Goal: Transaction & Acquisition: Book appointment/travel/reservation

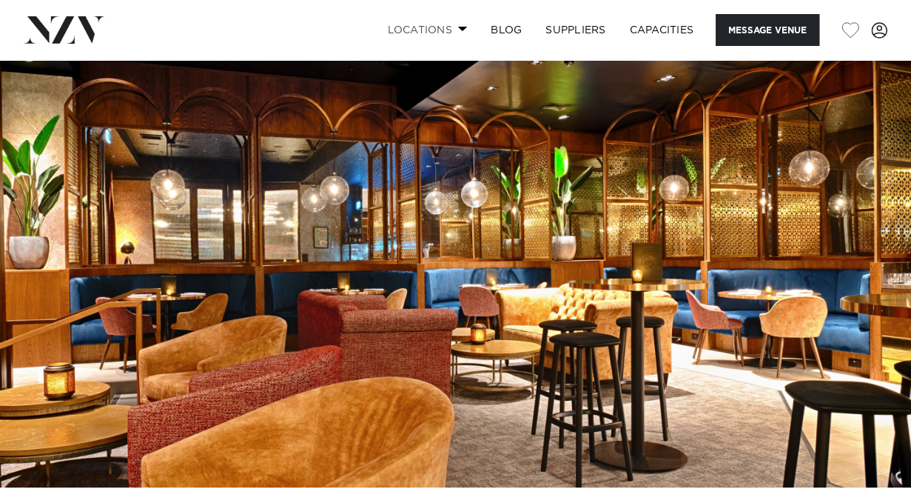
click at [449, 30] on link "Locations" at bounding box center [427, 30] width 104 height 32
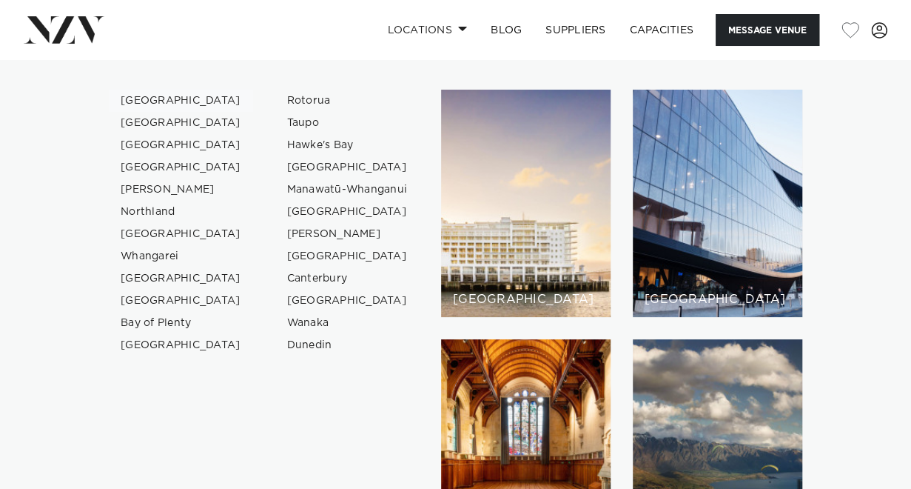
click at [163, 100] on link "[GEOGRAPHIC_DATA]" at bounding box center [181, 101] width 144 height 22
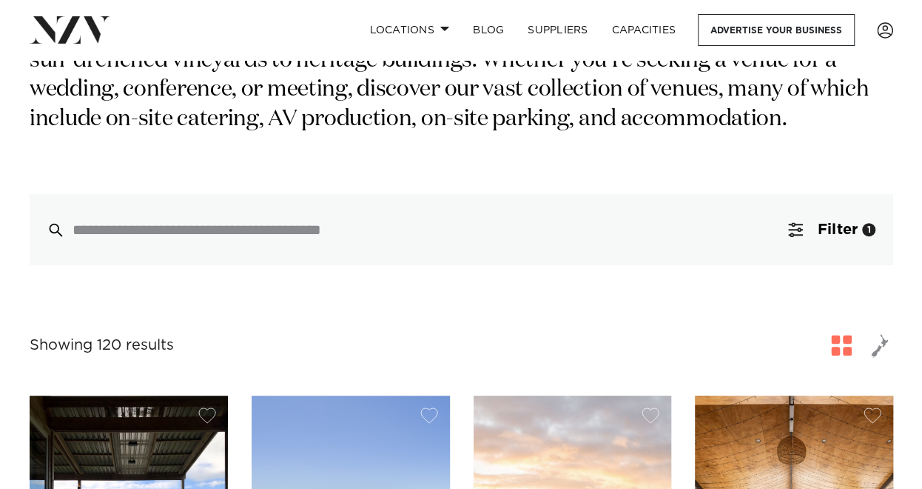
scroll to position [268, 0]
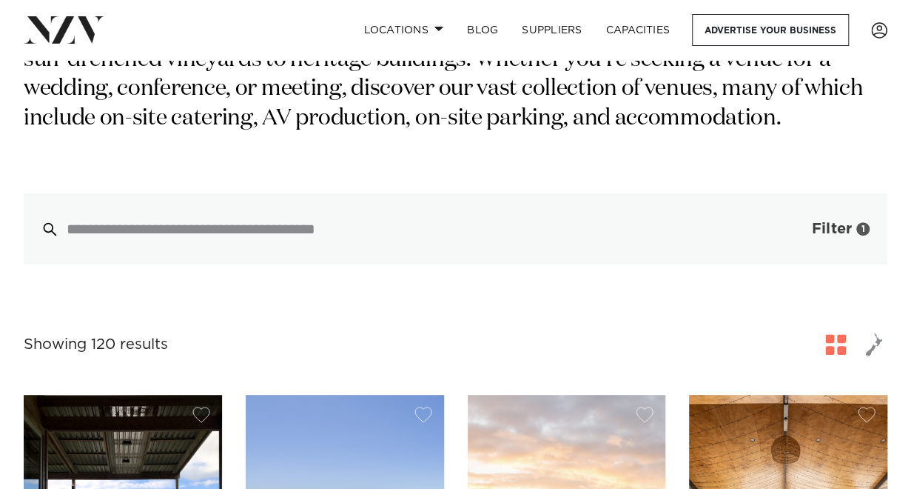
click at [787, 221] on span "button" at bounding box center [789, 228] width 15 height 15
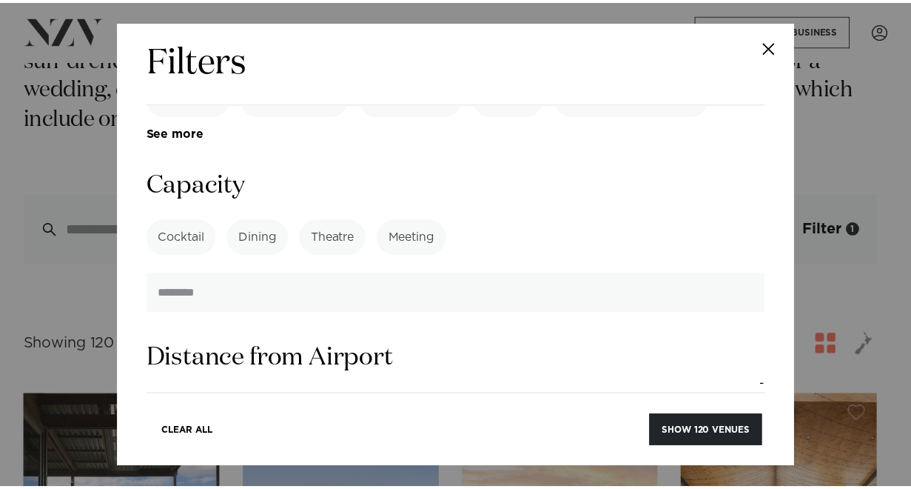
scroll to position [1075, 0]
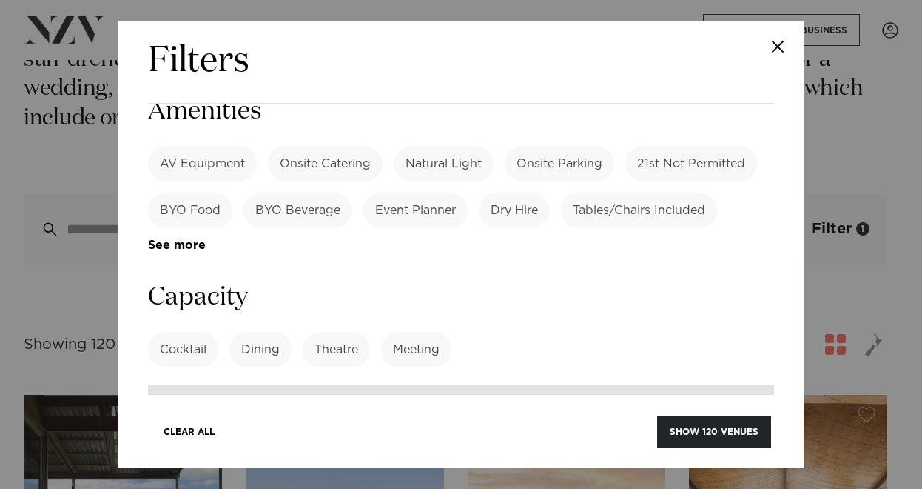
click at [617, 385] on input "number" at bounding box center [461, 405] width 626 height 40
click at [183, 332] on label "Cocktail" at bounding box center [183, 350] width 70 height 36
click at [212, 385] on input "number" at bounding box center [461, 405] width 626 height 40
type input "**"
click at [691, 410] on div "Clear All Show 109 venues" at bounding box center [461, 422] width 626 height 56
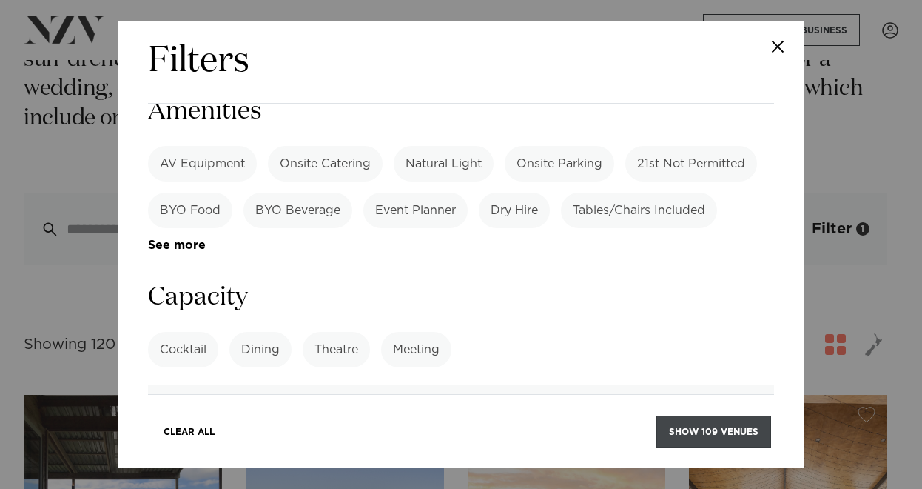
click at [702, 432] on button "Show 109 venues" at bounding box center [714, 431] width 115 height 32
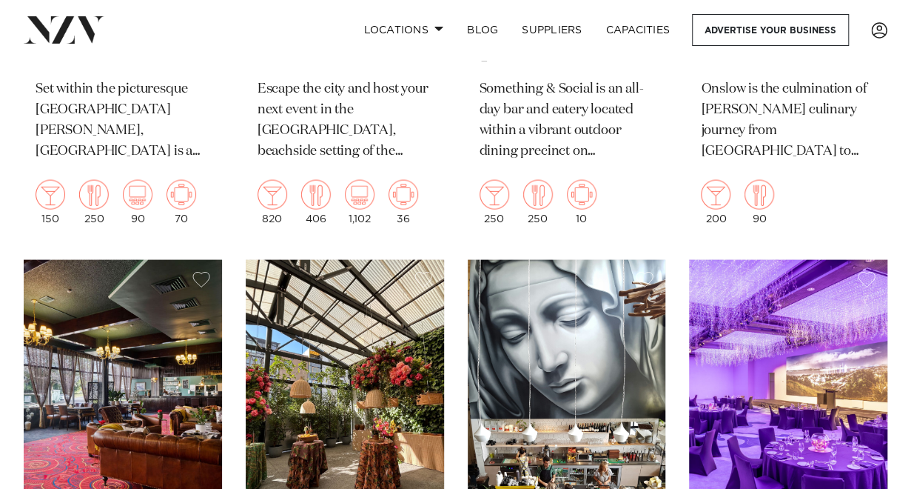
scroll to position [9801, 0]
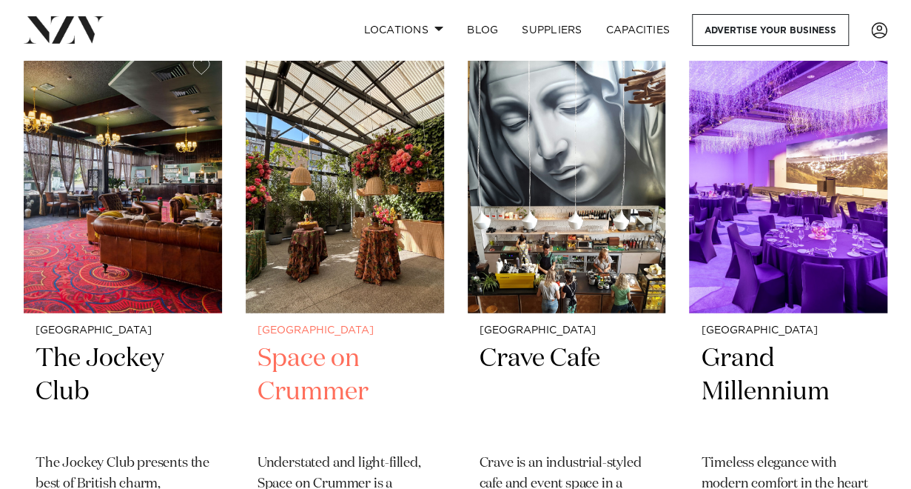
click at [292, 389] on h2 "Space on Crummer" at bounding box center [345, 392] width 175 height 100
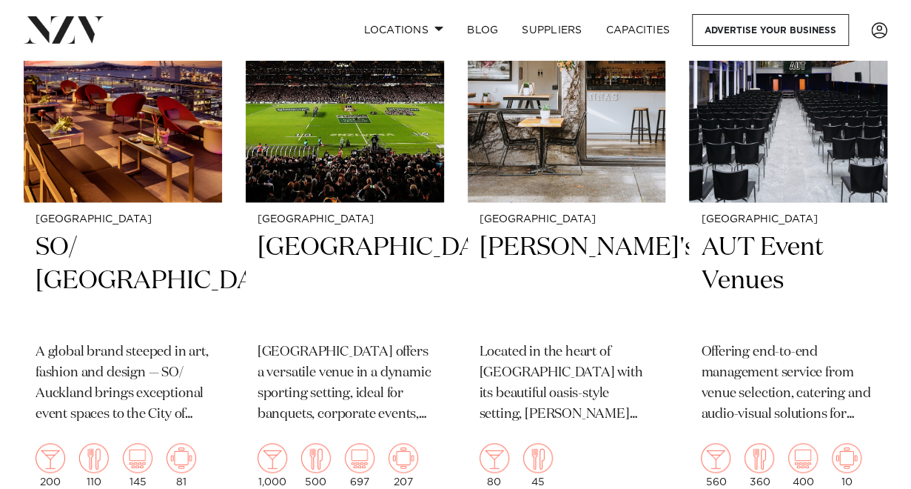
scroll to position [11675, 0]
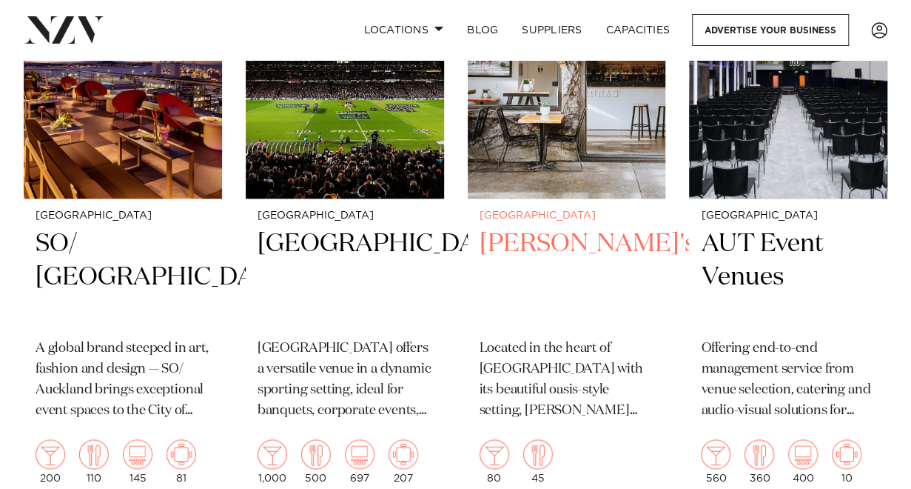
click at [540, 263] on h2 "Rosanna's" at bounding box center [567, 277] width 175 height 100
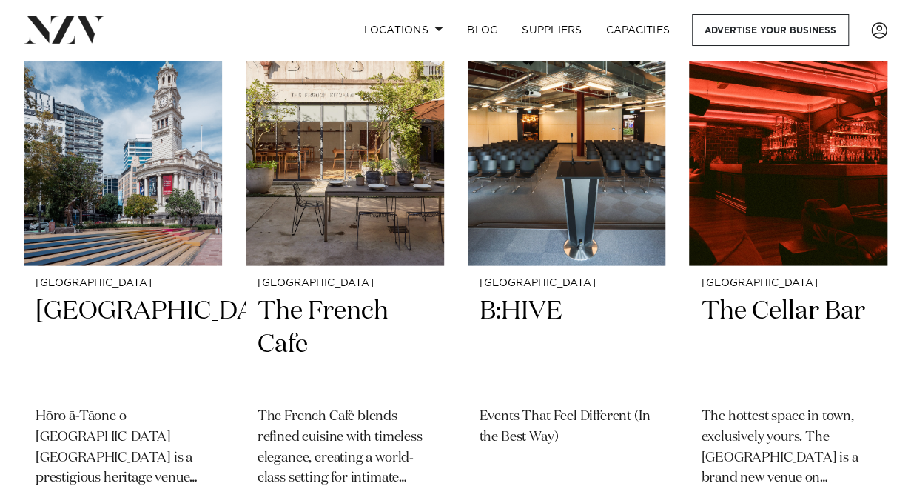
scroll to position [12307, 0]
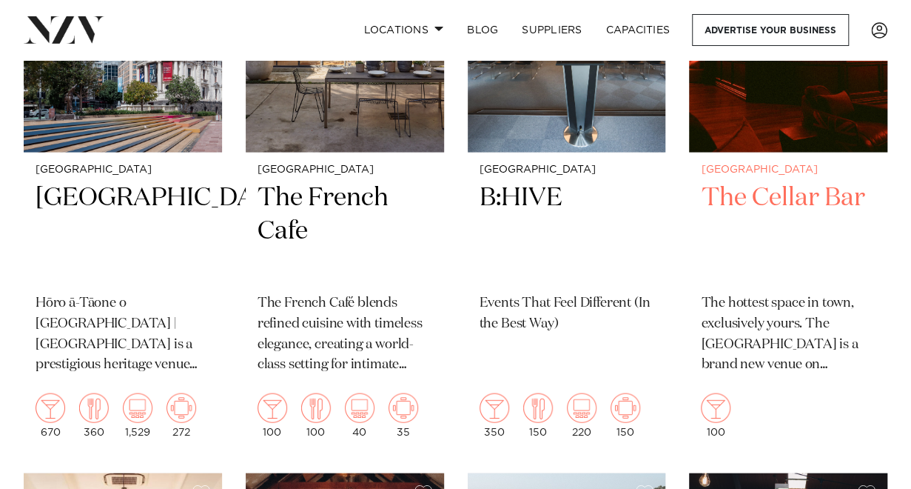
click at [748, 229] on h2 "The Cellar Bar" at bounding box center [788, 231] width 175 height 100
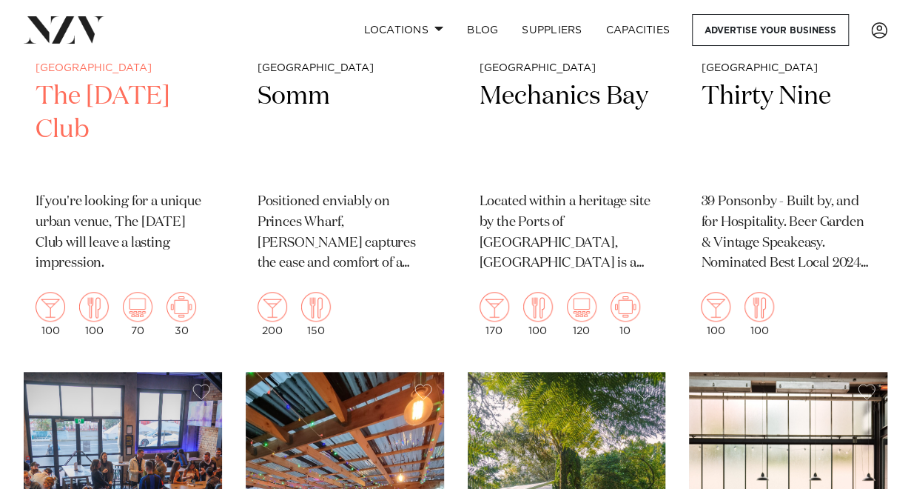
scroll to position [14179, 0]
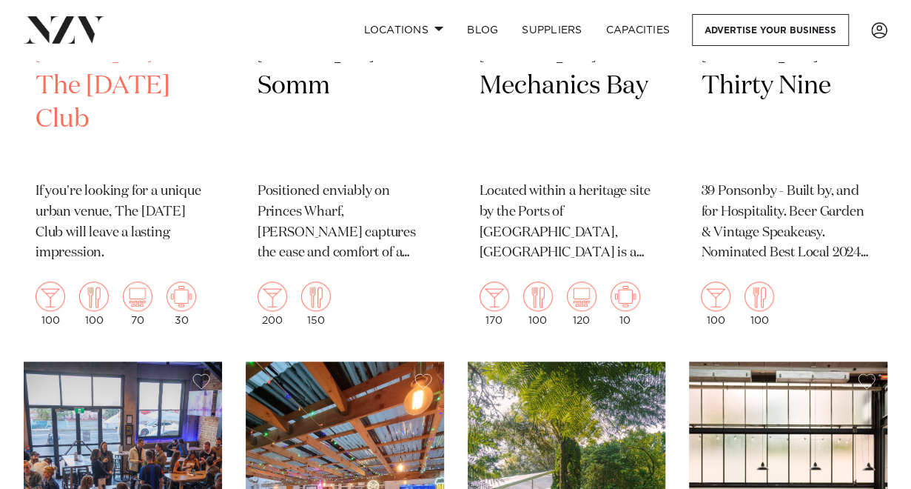
click at [65, 130] on h2 "The [DATE] Club" at bounding box center [123, 120] width 175 height 100
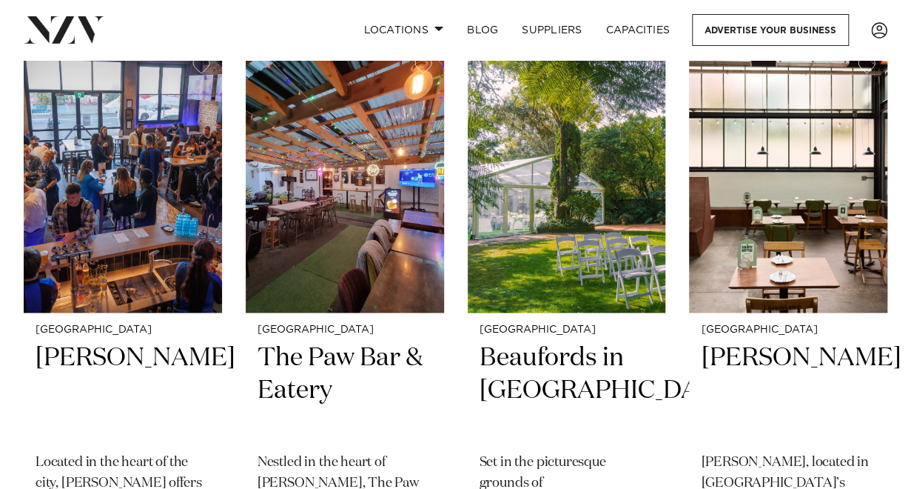
scroll to position [14498, 0]
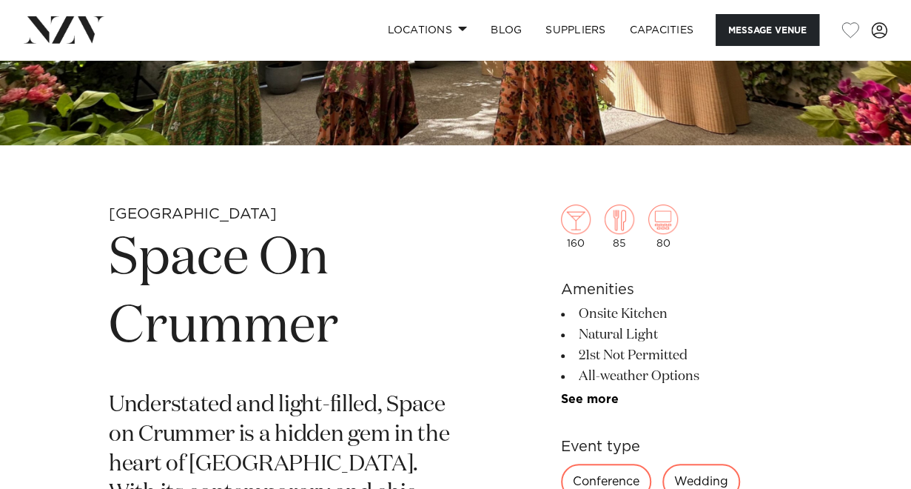
scroll to position [363, 0]
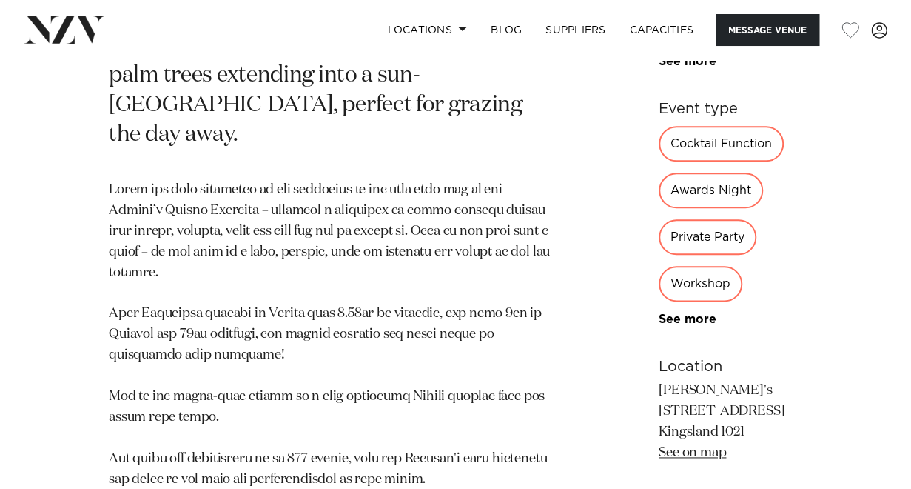
scroll to position [752, 0]
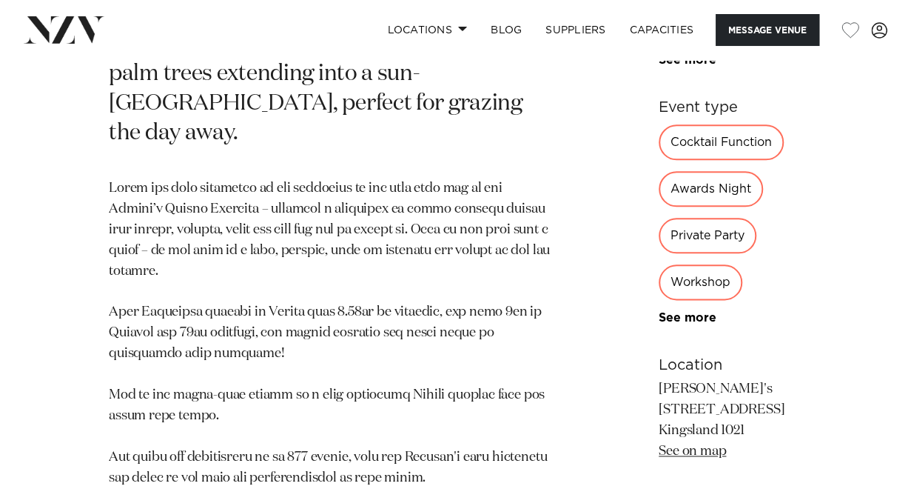
click at [730, 253] on div "Private Party" at bounding box center [708, 236] width 98 height 36
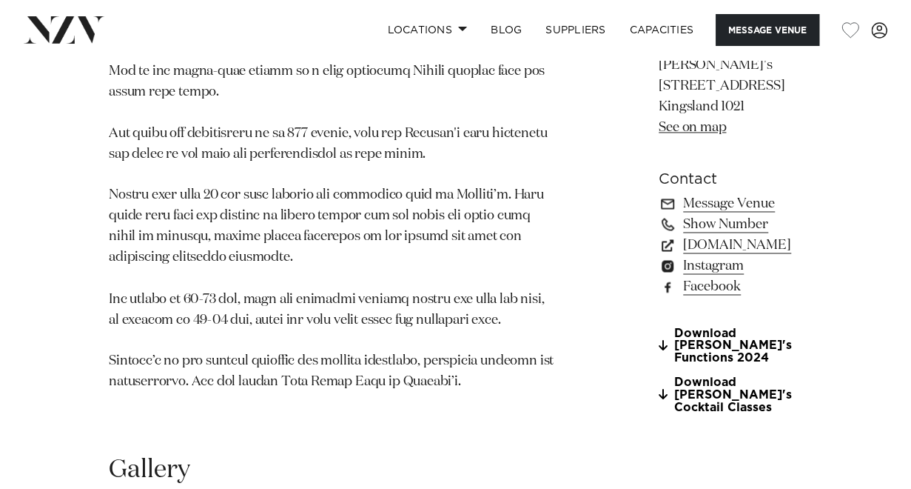
scroll to position [1073, 0]
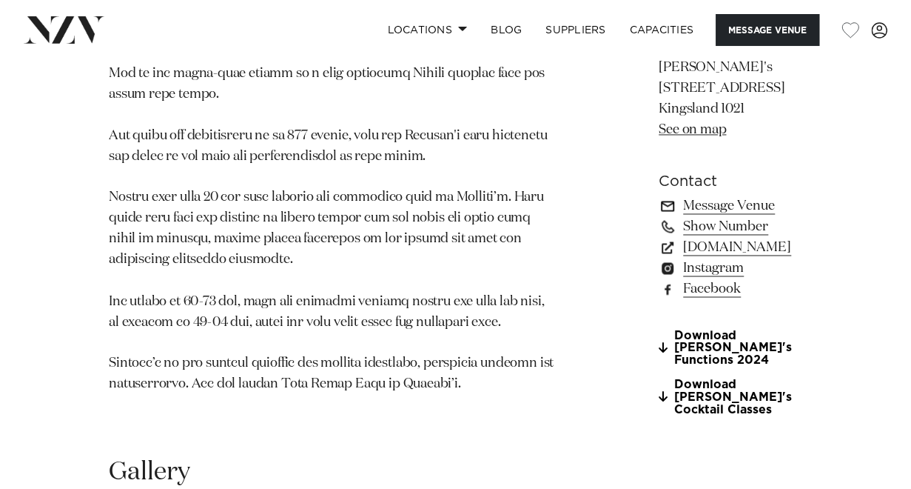
click at [659, 216] on link "Message Venue" at bounding box center [731, 205] width 144 height 21
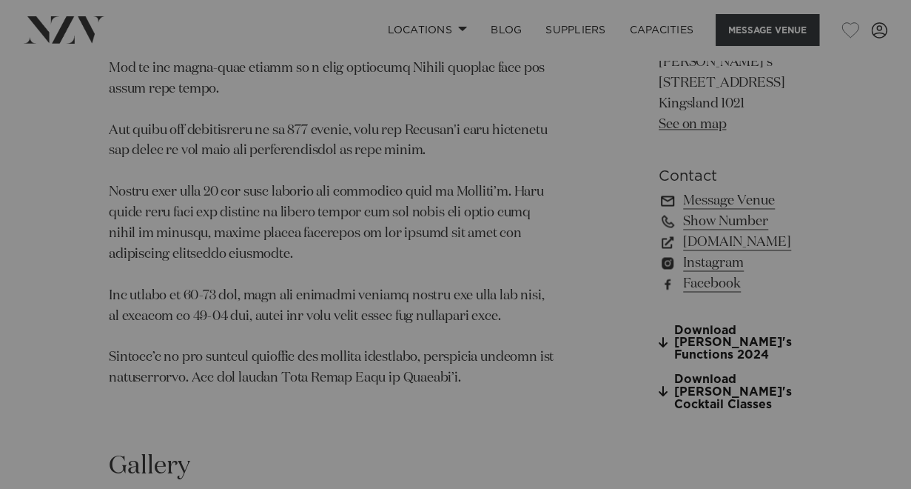
scroll to position [1078, 0]
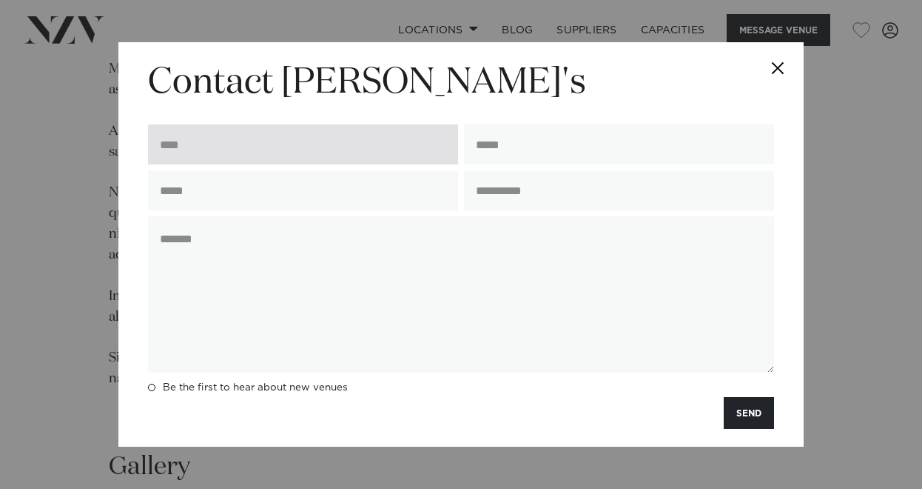
click at [301, 151] on input "text" at bounding box center [303, 144] width 310 height 40
type input "**********"
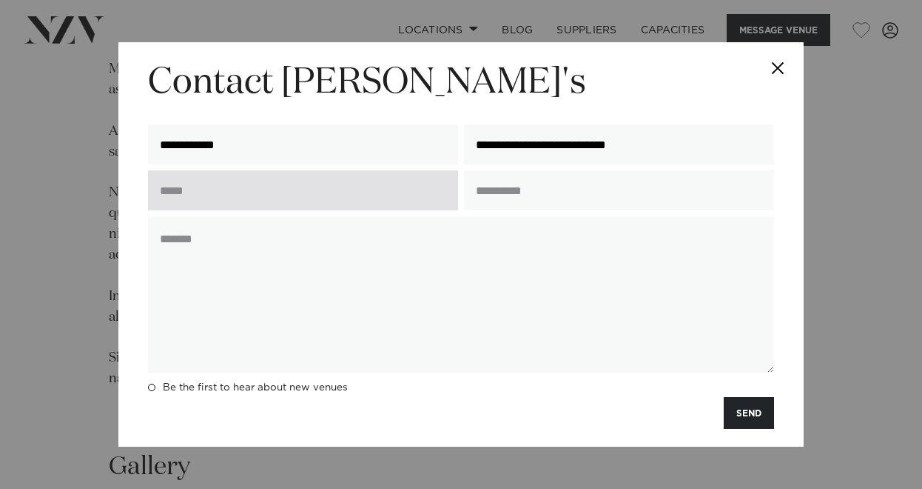
click at [296, 196] on input "text" at bounding box center [303, 190] width 310 height 40
type input "*********"
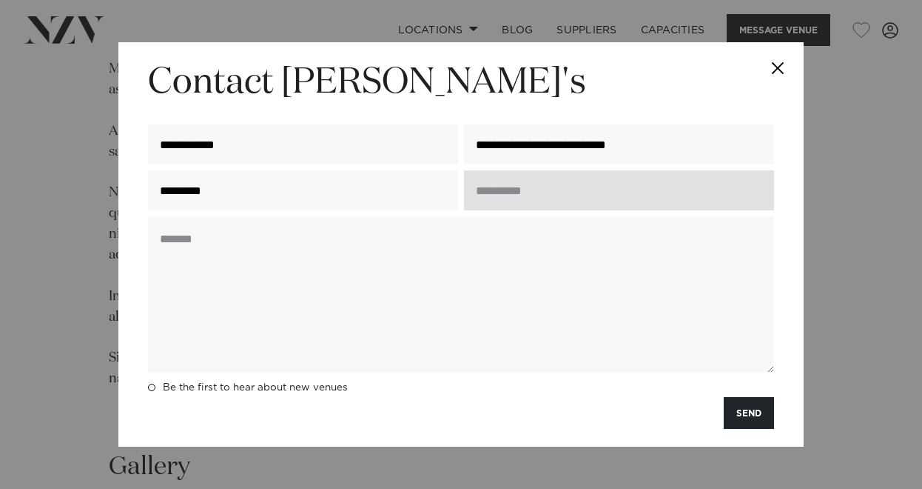
click at [492, 196] on input "text" at bounding box center [619, 190] width 310 height 40
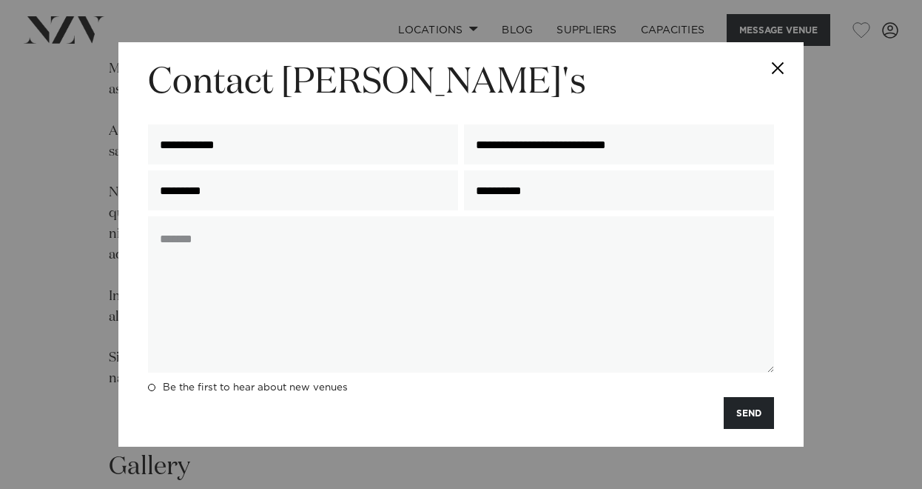
type input "**********"
click at [432, 213] on div "*********" at bounding box center [303, 193] width 316 height 46
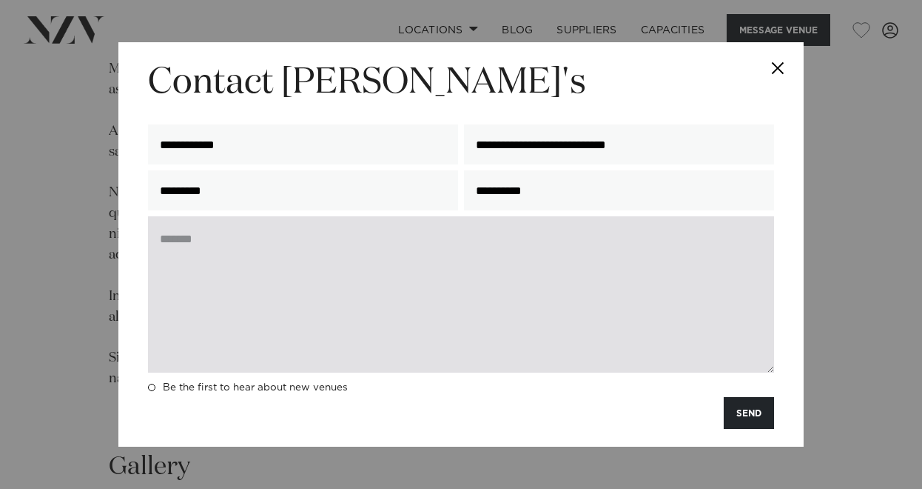
click at [395, 262] on textarea at bounding box center [461, 294] width 626 height 156
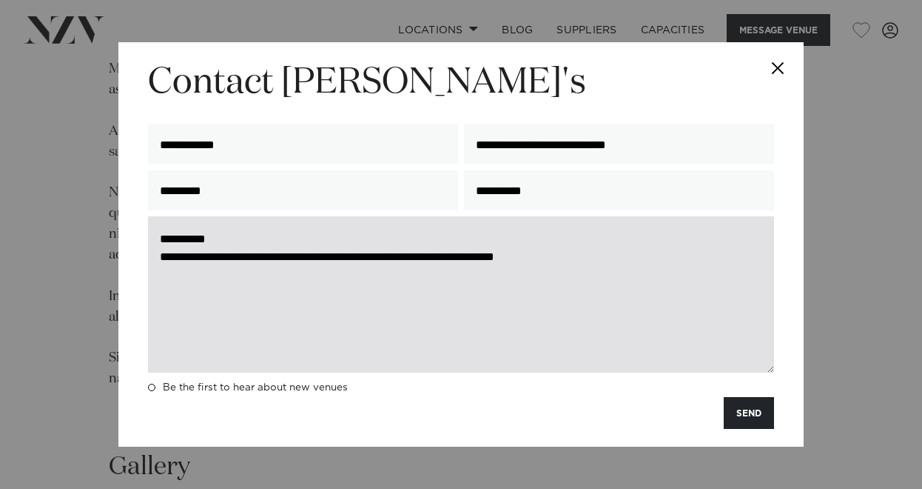
click at [406, 257] on textarea "**********" at bounding box center [461, 294] width 626 height 156
click at [719, 261] on textarea "**********" at bounding box center [461, 294] width 626 height 156
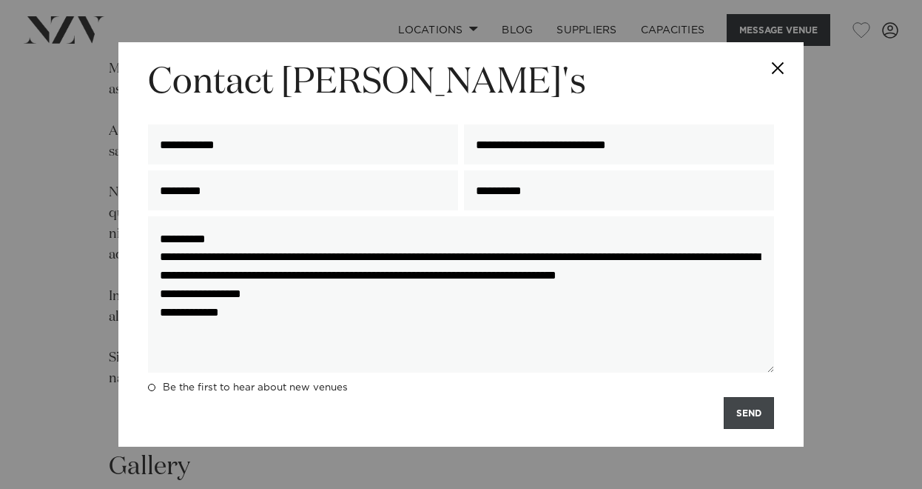
type textarea "**********"
click at [748, 408] on button "SEND" at bounding box center [749, 413] width 50 height 32
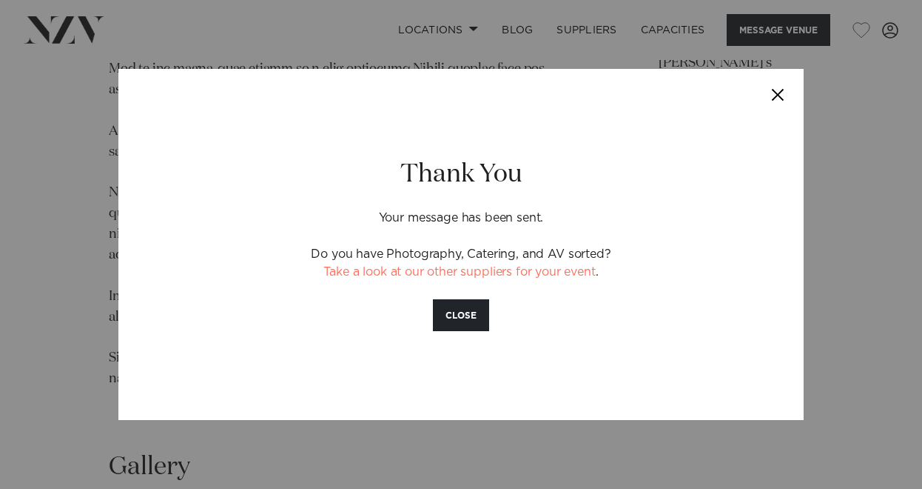
click at [782, 97] on button "Close" at bounding box center [778, 95] width 52 height 52
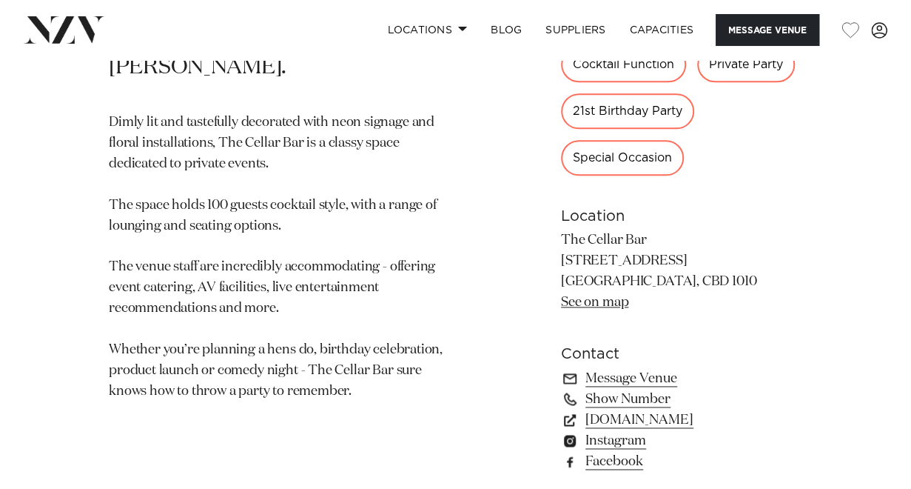
scroll to position [800, 0]
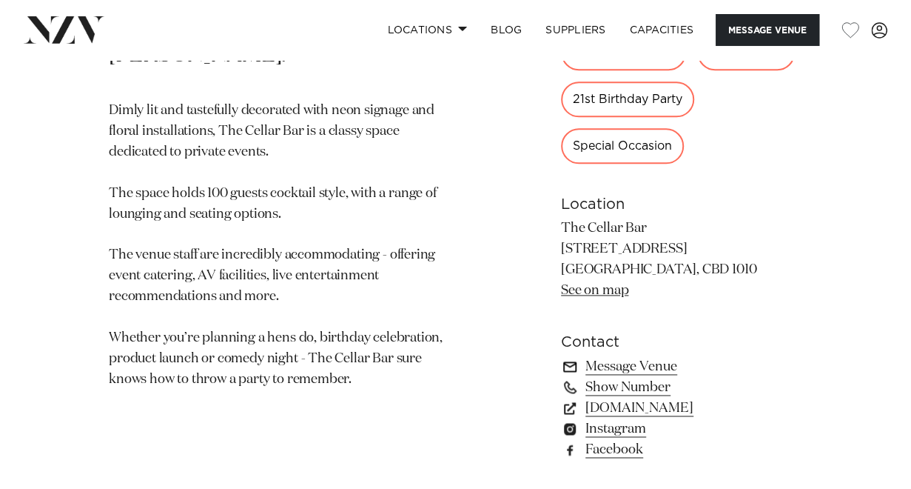
click at [606, 364] on link "Message Venue" at bounding box center [681, 366] width 241 height 21
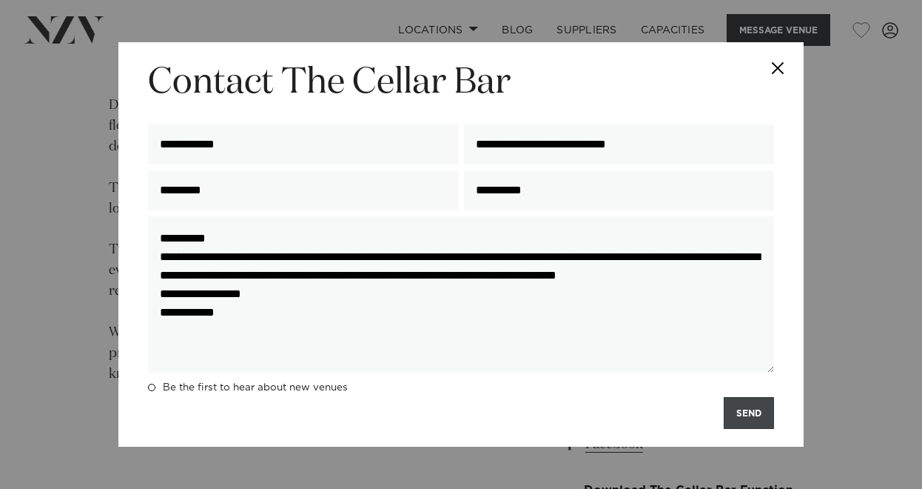
click at [751, 415] on button "SEND" at bounding box center [749, 413] width 50 height 32
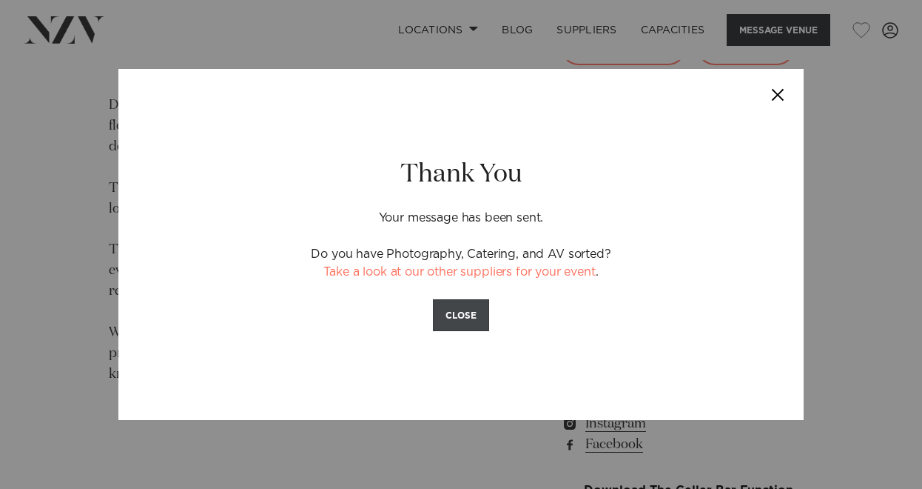
click at [462, 310] on button "CLOSE" at bounding box center [461, 315] width 56 height 32
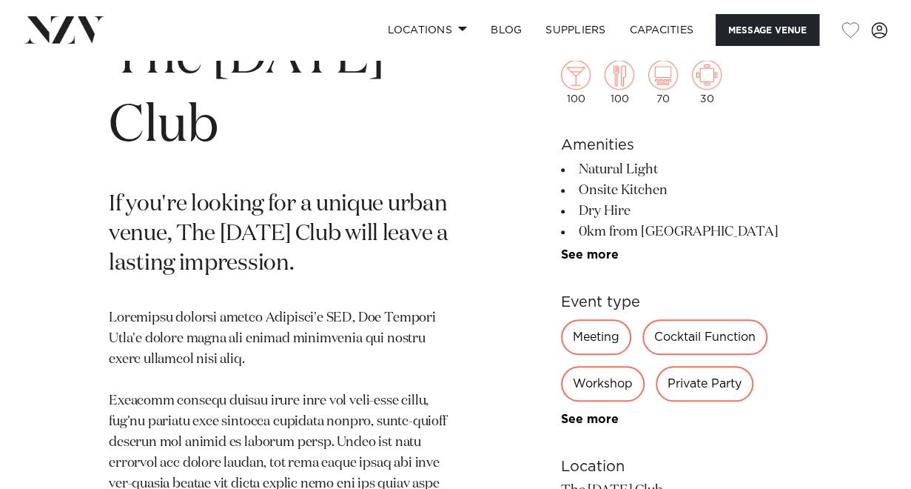
scroll to position [549, 0]
